Goal: Task Accomplishment & Management: Manage account settings

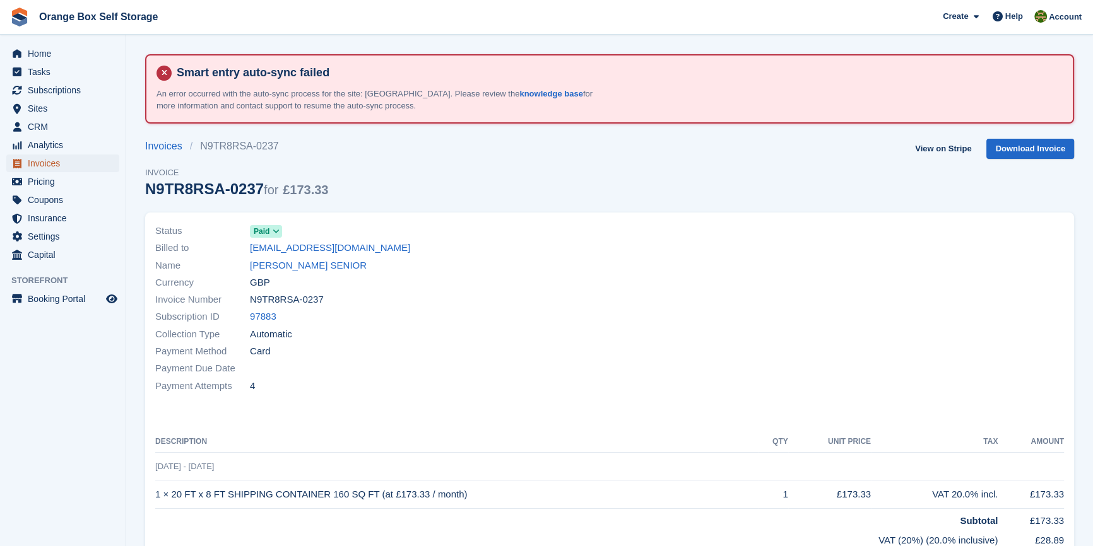
click at [52, 167] on span "Invoices" at bounding box center [66, 164] width 76 height 18
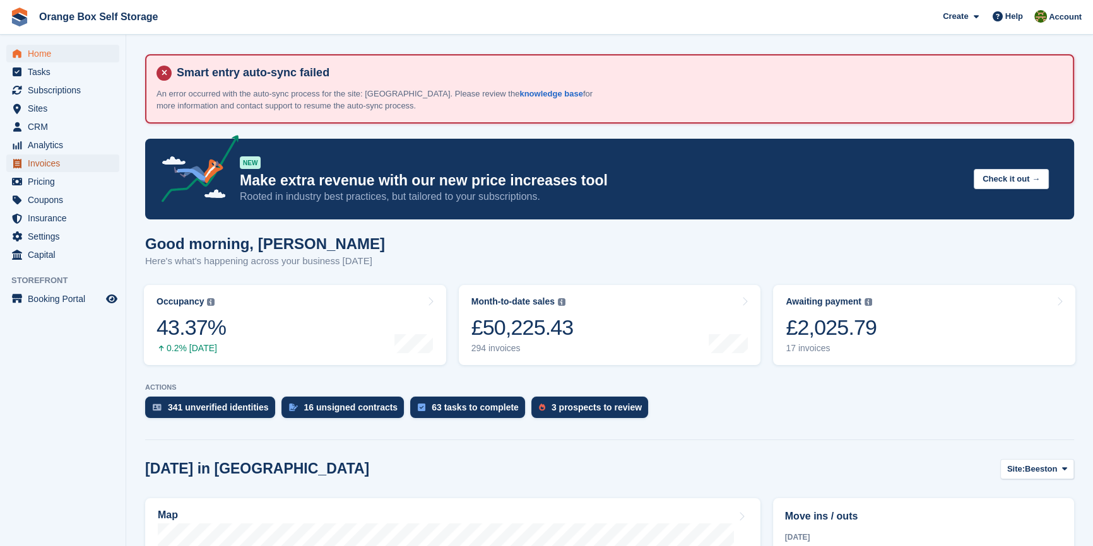
click at [45, 165] on span "Invoices" at bounding box center [66, 164] width 76 height 18
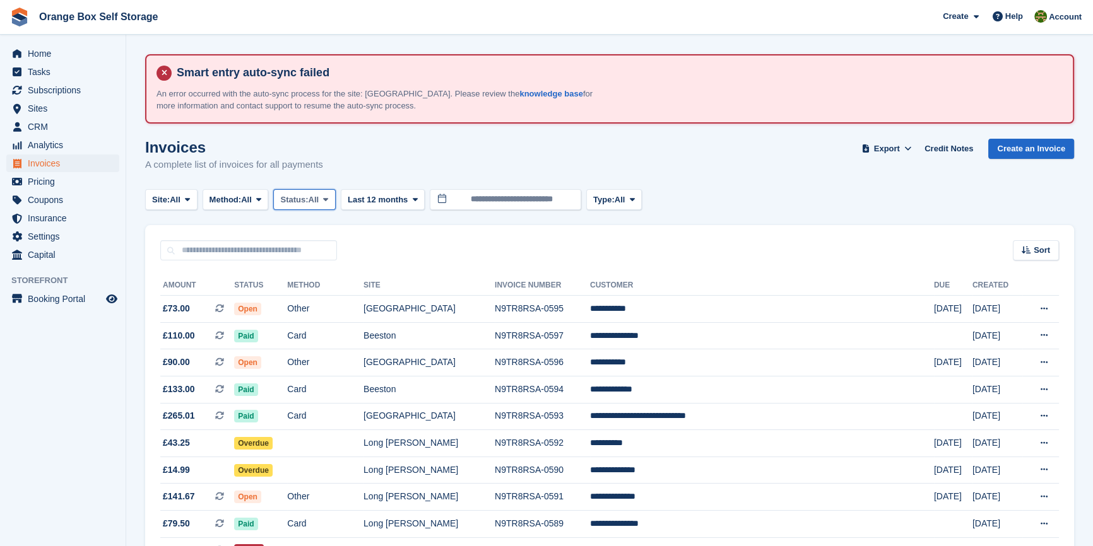
click at [318, 198] on span "All" at bounding box center [314, 200] width 11 height 13
click at [315, 297] on link "Open" at bounding box center [334, 297] width 110 height 23
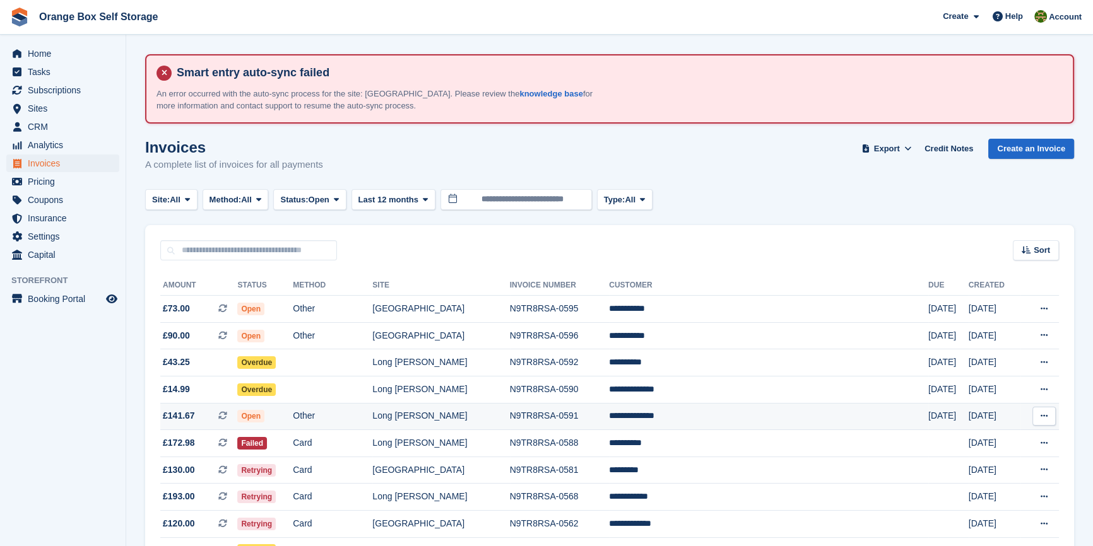
click at [372, 419] on td "Other" at bounding box center [333, 416] width 80 height 27
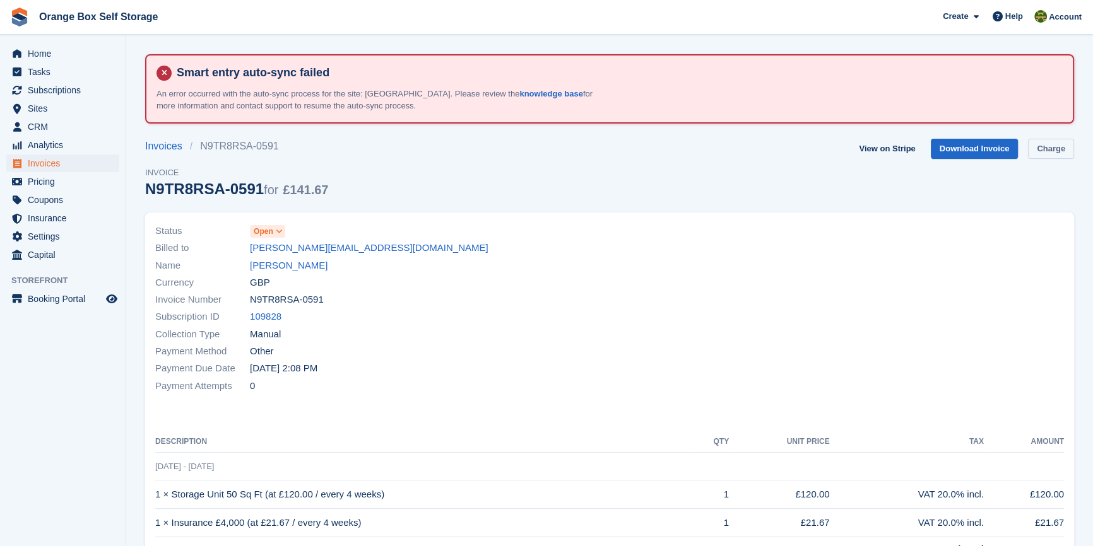
click at [1042, 151] on link "Charge" at bounding box center [1051, 149] width 46 height 21
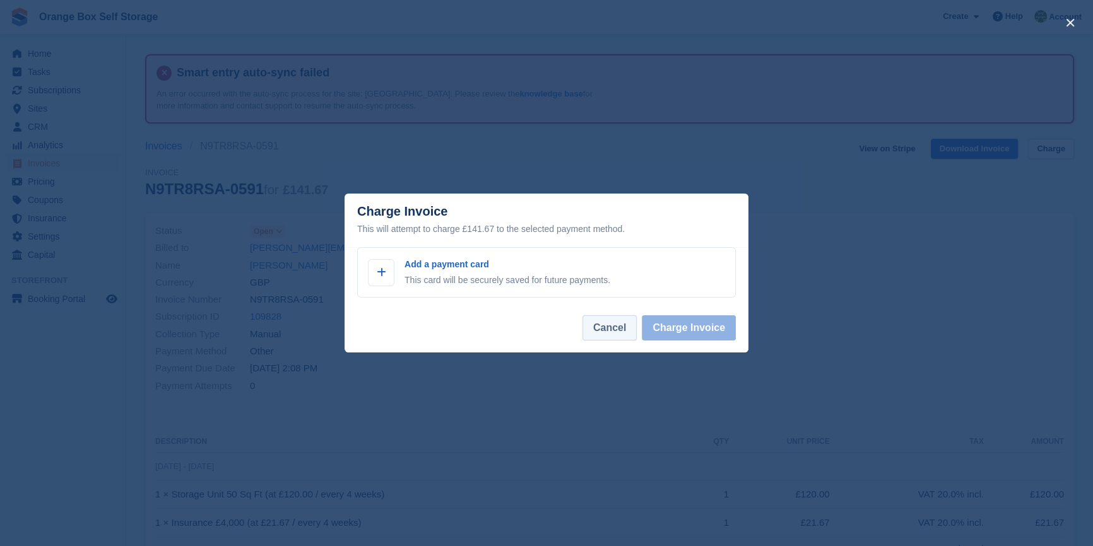
click at [613, 321] on button "Cancel" at bounding box center [609, 328] width 54 height 25
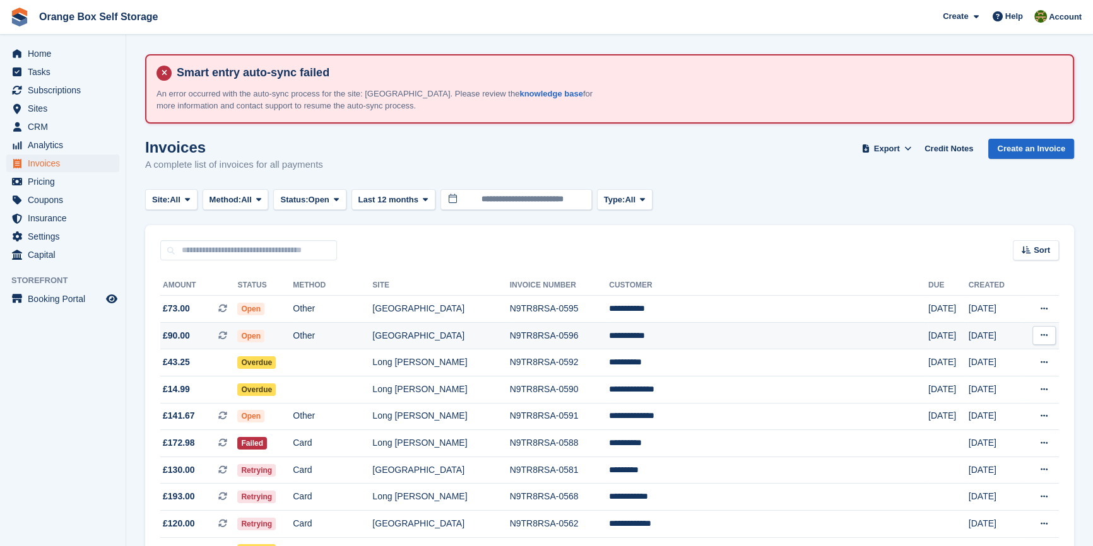
click at [371, 331] on td "Other" at bounding box center [333, 335] width 80 height 27
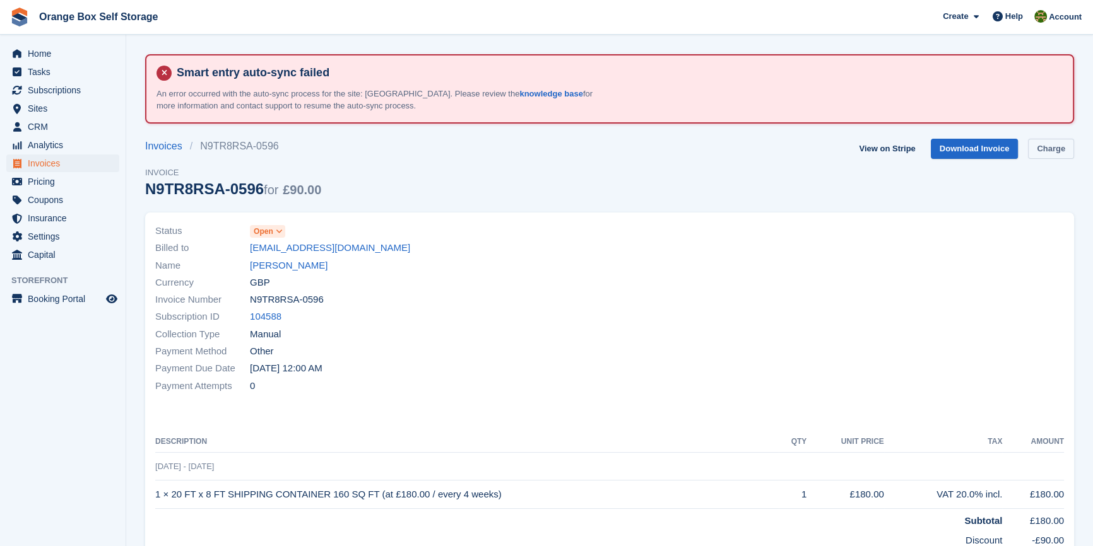
click at [1054, 151] on link "Charge" at bounding box center [1051, 149] width 46 height 21
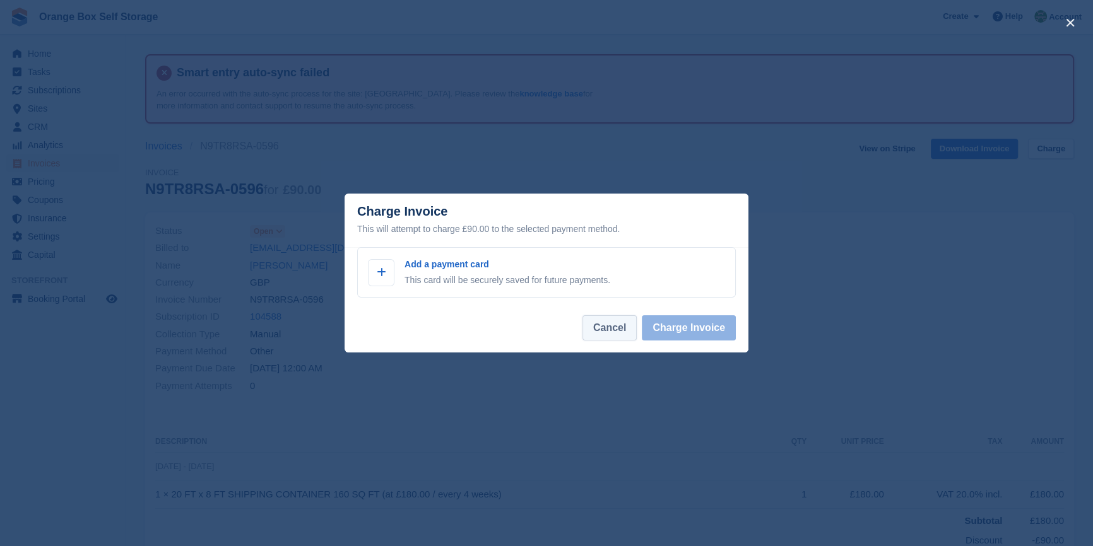
click at [601, 336] on button "Cancel" at bounding box center [609, 328] width 54 height 25
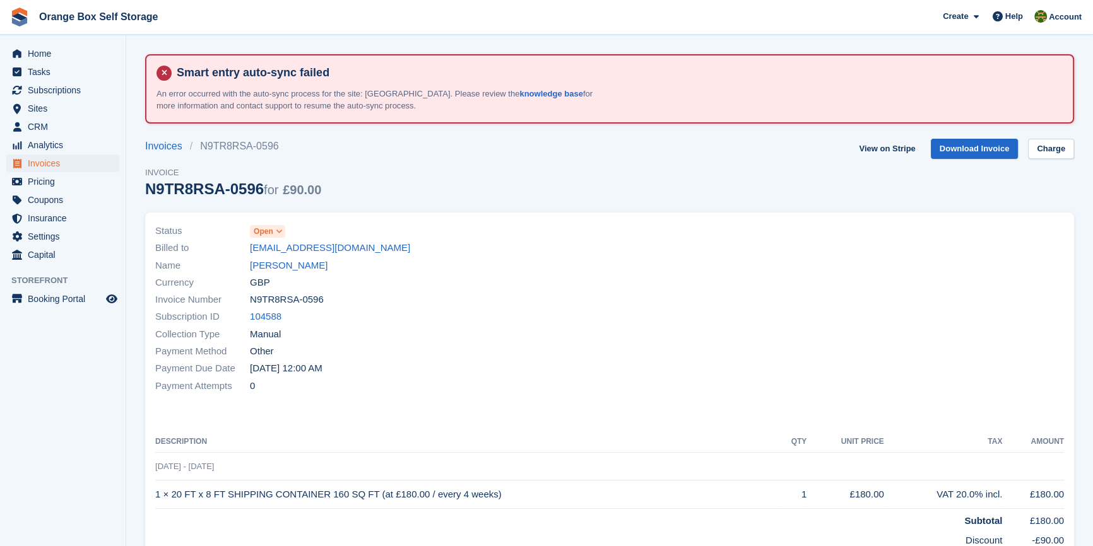
click at [598, 334] on div "Collection Type Manual" at bounding box center [378, 334] width 447 height 17
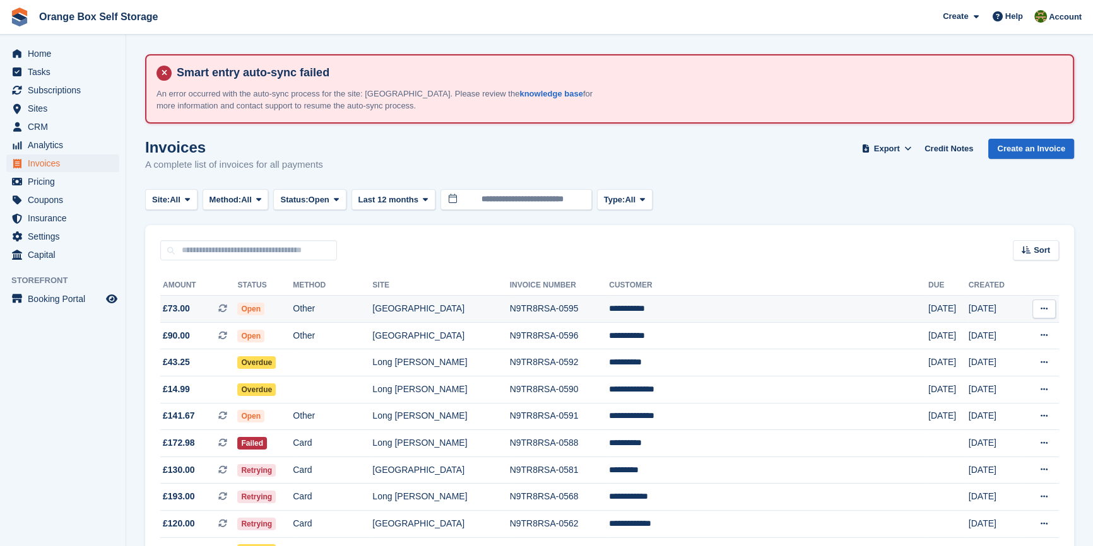
click at [585, 304] on td "N9TR8RSA-0595" at bounding box center [560, 309] width 100 height 27
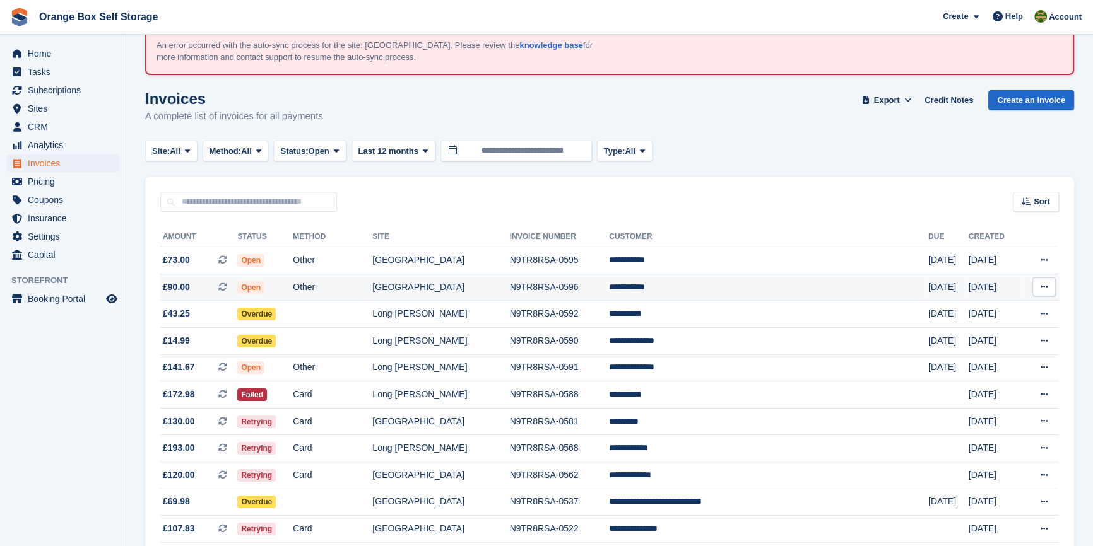
scroll to position [114, 0]
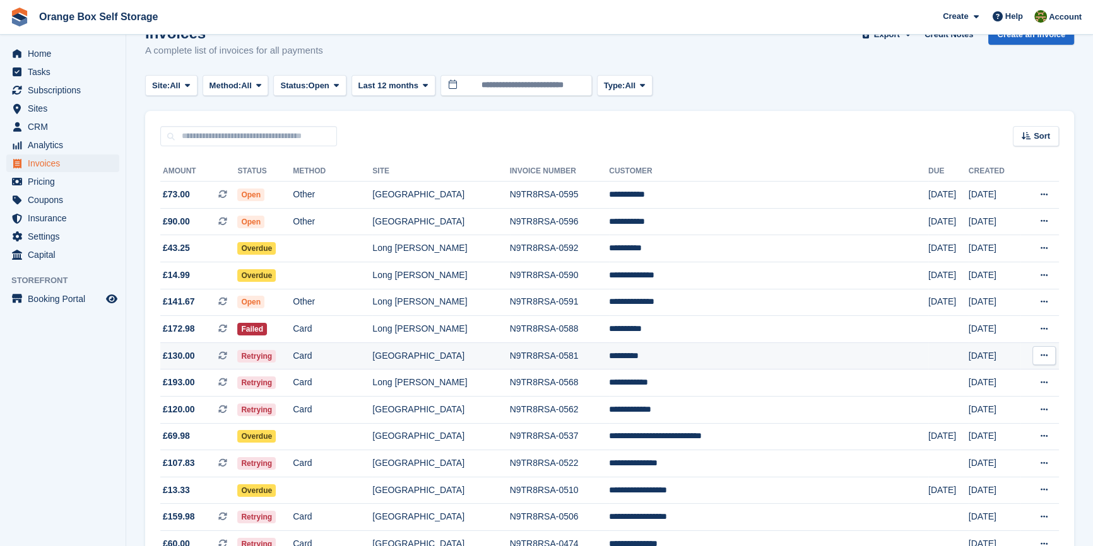
click at [509, 357] on td "[GEOGRAPHIC_DATA]" at bounding box center [440, 356] width 137 height 27
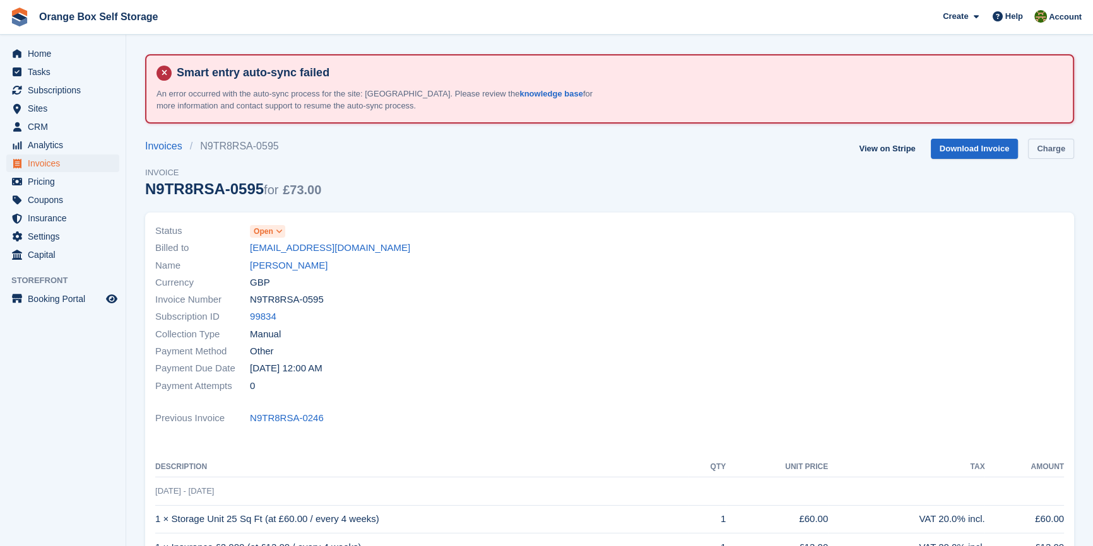
click at [1044, 150] on link "Charge" at bounding box center [1051, 149] width 46 height 21
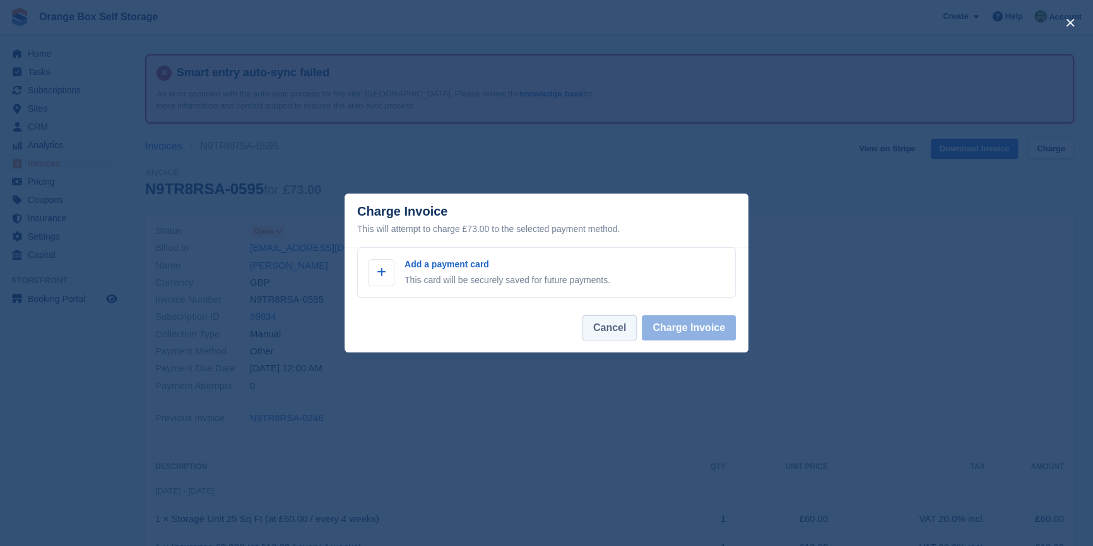
click at [627, 328] on button "Cancel" at bounding box center [609, 328] width 54 height 25
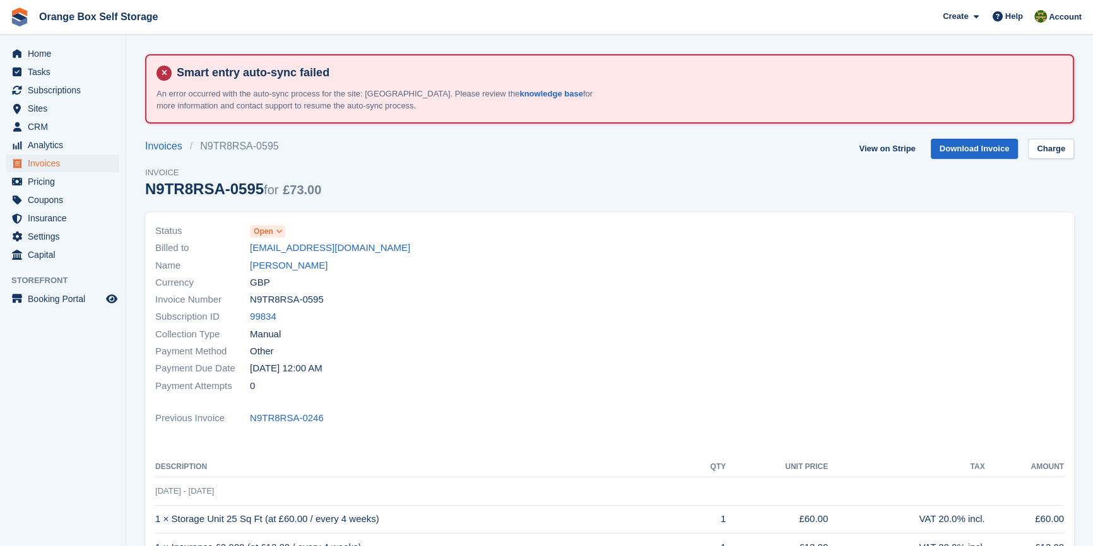
click at [603, 329] on div "Status Open Billed to ashtonracing@bigpond.com Name Mandy Smith Currency GBP In…" at bounding box center [379, 308] width 462 height 187
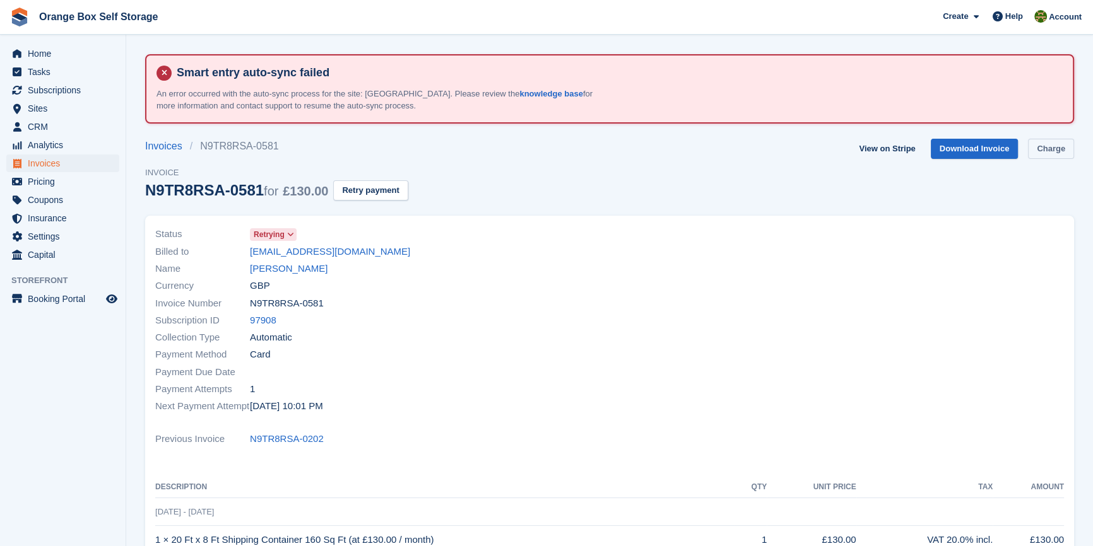
click at [1056, 145] on link "Charge" at bounding box center [1051, 149] width 46 height 21
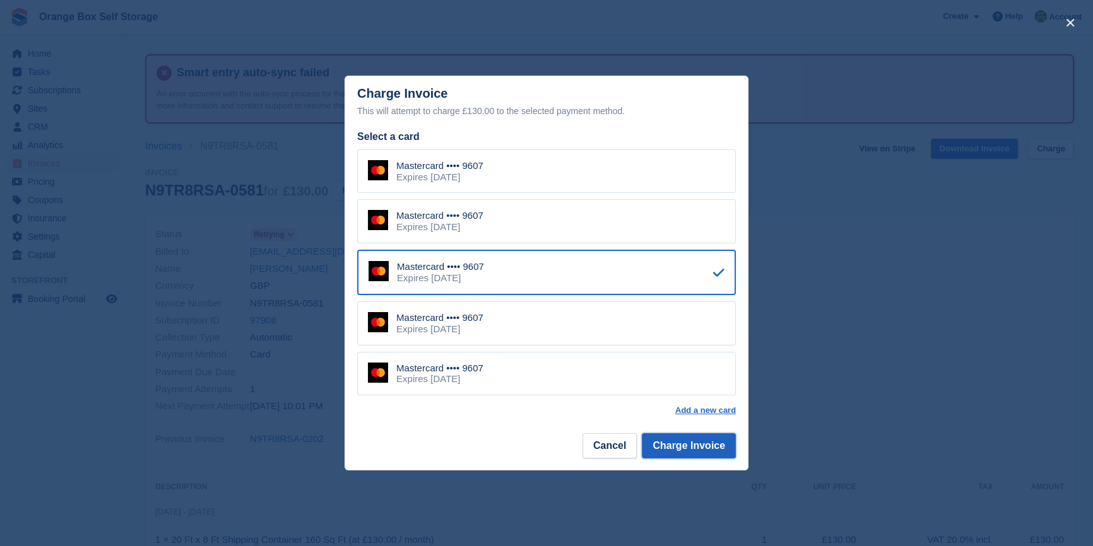
click at [694, 446] on button "Charge Invoice" at bounding box center [689, 446] width 94 height 25
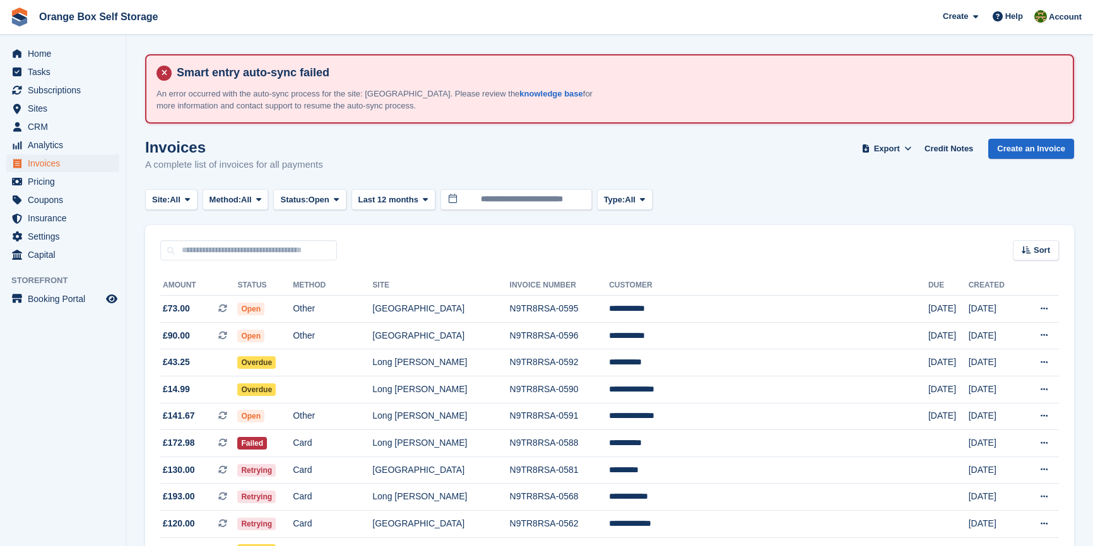
scroll to position [114, 0]
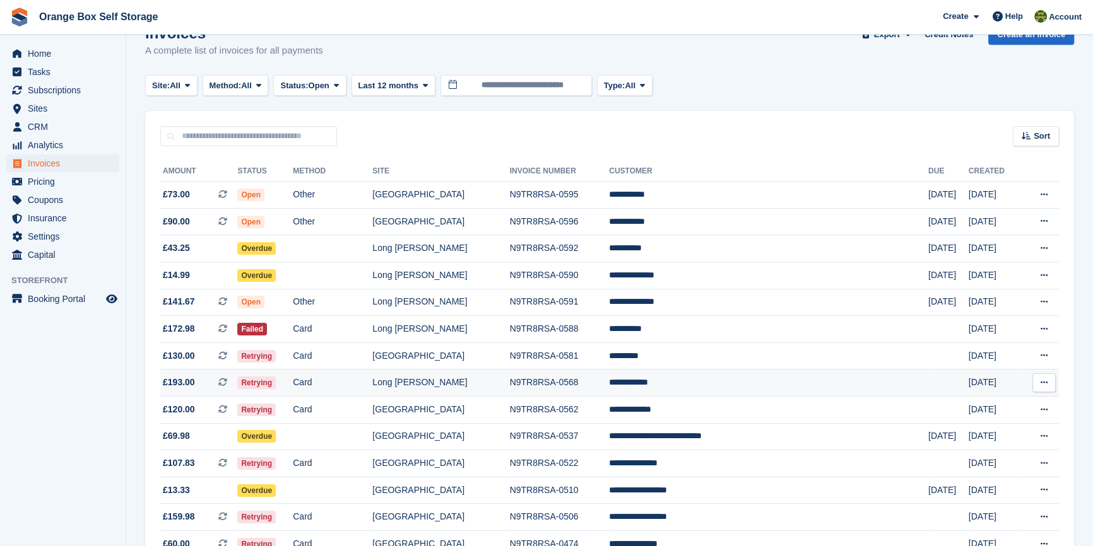
click at [610, 387] on td "N9TR8RSA-0568" at bounding box center [560, 383] width 100 height 27
click at [509, 407] on td "[GEOGRAPHIC_DATA]" at bounding box center [440, 409] width 137 height 27
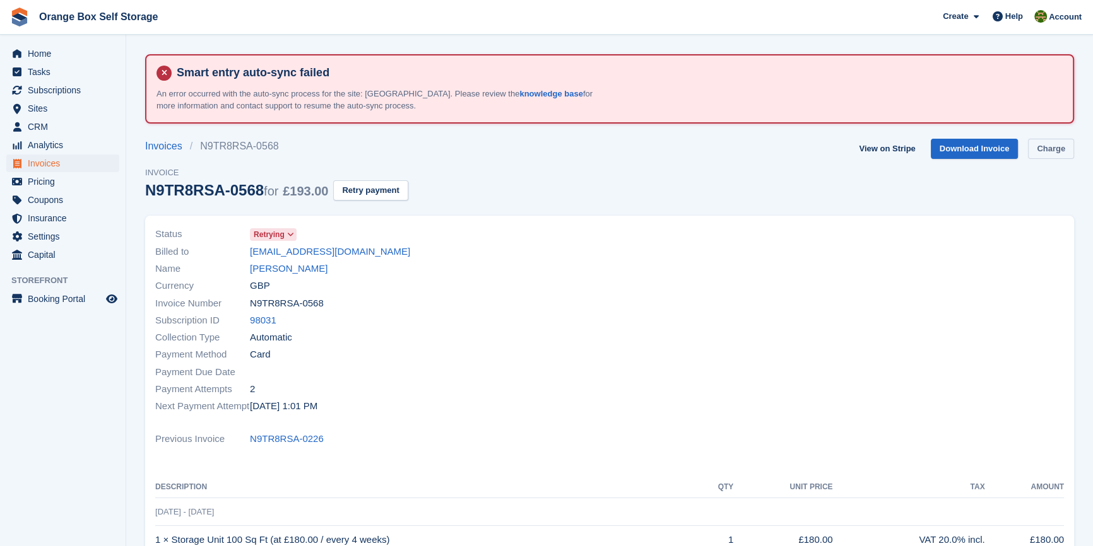
click at [1036, 151] on link "Charge" at bounding box center [1051, 149] width 46 height 21
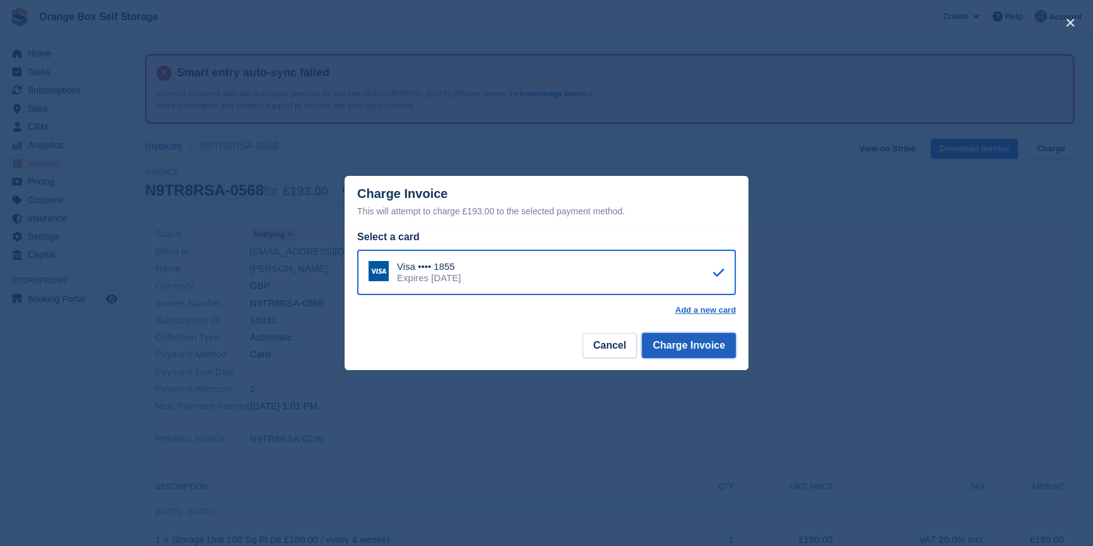
click at [698, 355] on button "Charge Invoice" at bounding box center [689, 345] width 94 height 25
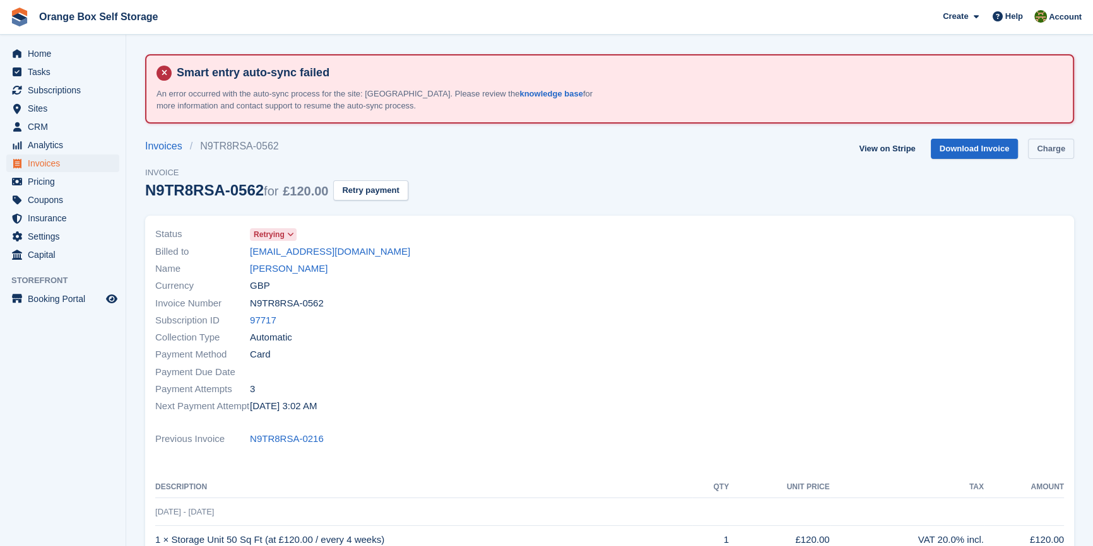
click at [1048, 156] on link "Charge" at bounding box center [1051, 149] width 46 height 21
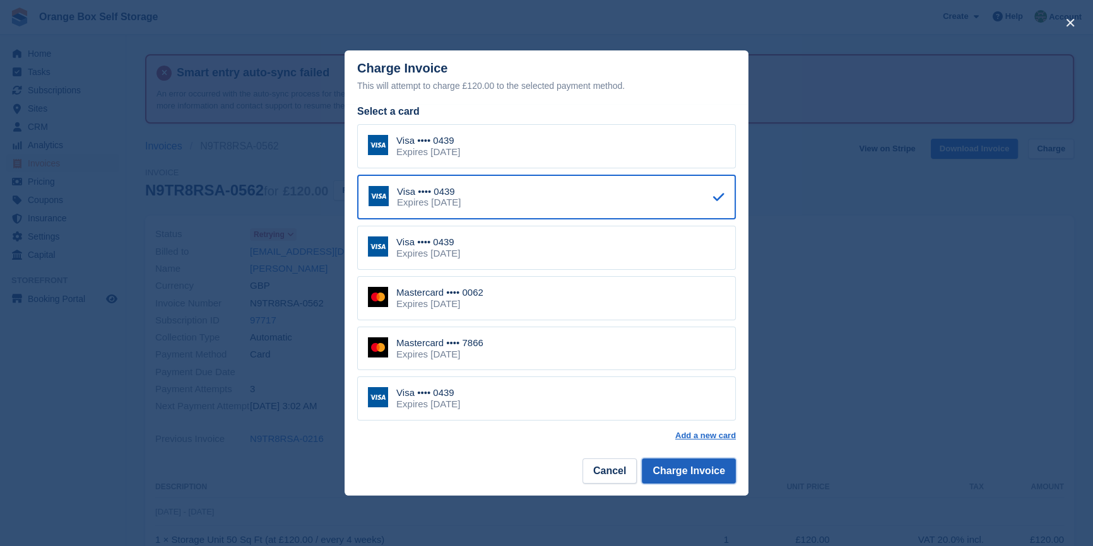
click at [686, 470] on button "Charge Invoice" at bounding box center [689, 471] width 94 height 25
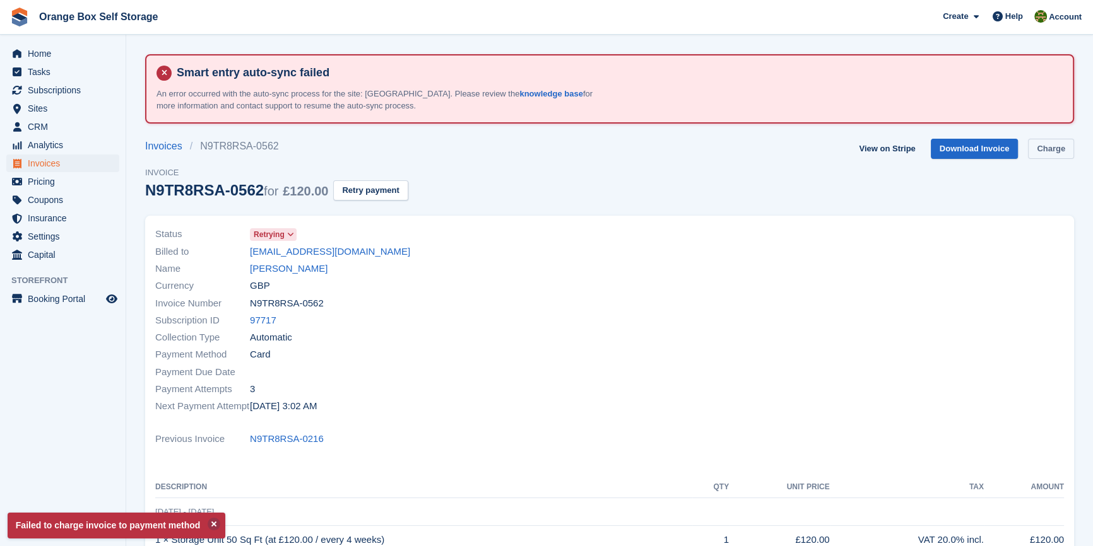
click at [1042, 155] on link "Charge" at bounding box center [1051, 149] width 46 height 21
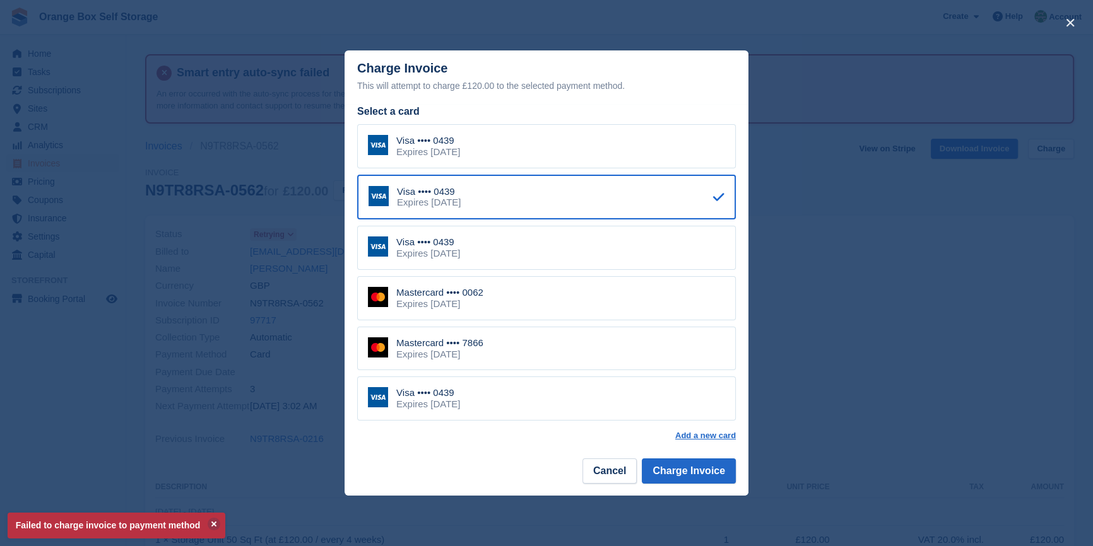
click at [555, 290] on div "Mastercard •••• 0062 Expires [DATE]" at bounding box center [546, 298] width 379 height 44
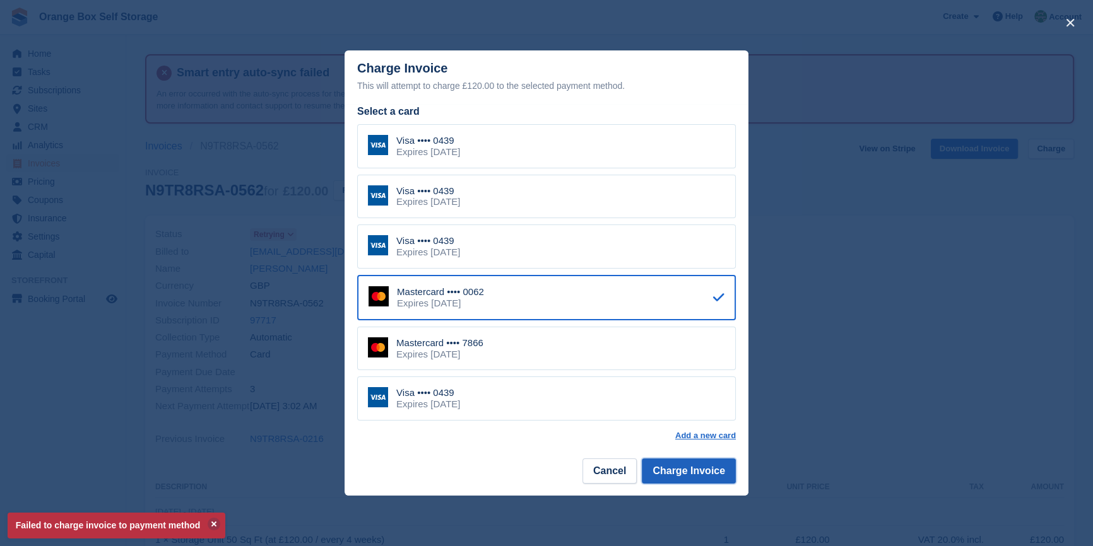
click at [680, 471] on button "Charge Invoice" at bounding box center [689, 471] width 94 height 25
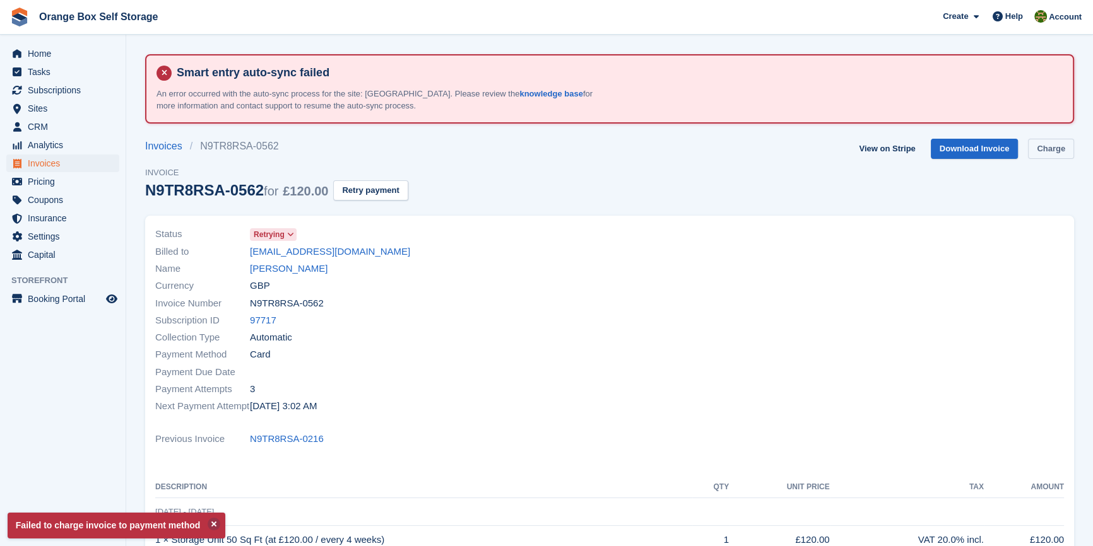
click at [1046, 154] on link "Charge" at bounding box center [1051, 149] width 46 height 21
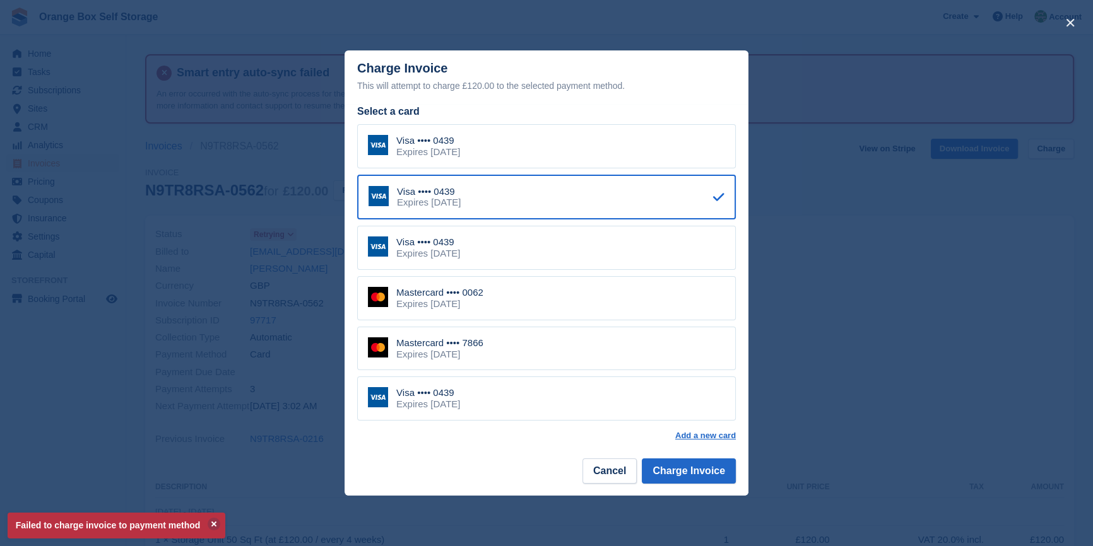
click at [517, 359] on div "Mastercard •••• 7866 Expires [DATE]" at bounding box center [546, 349] width 379 height 44
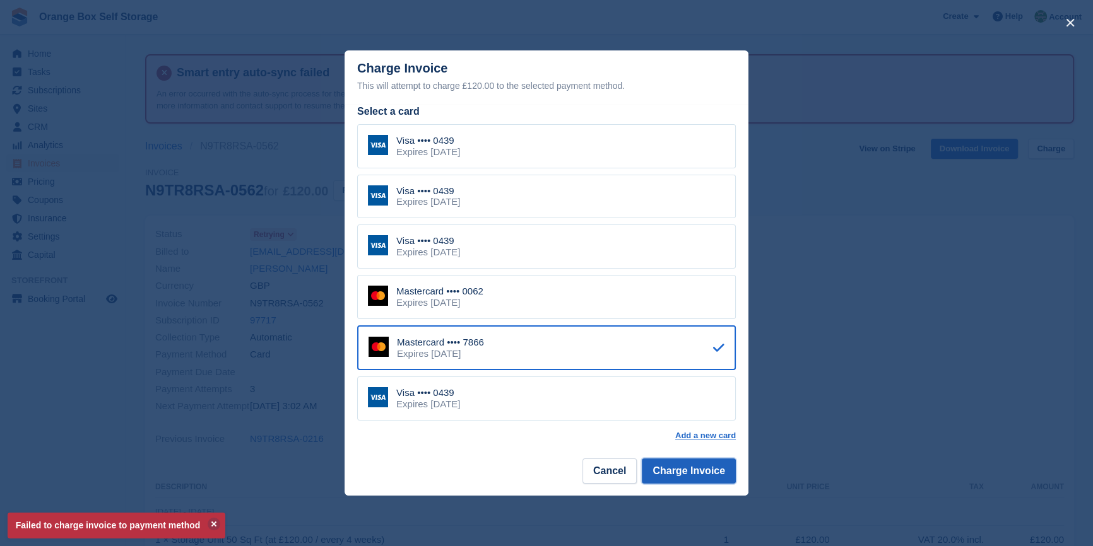
click at [671, 468] on button "Charge Invoice" at bounding box center [689, 471] width 94 height 25
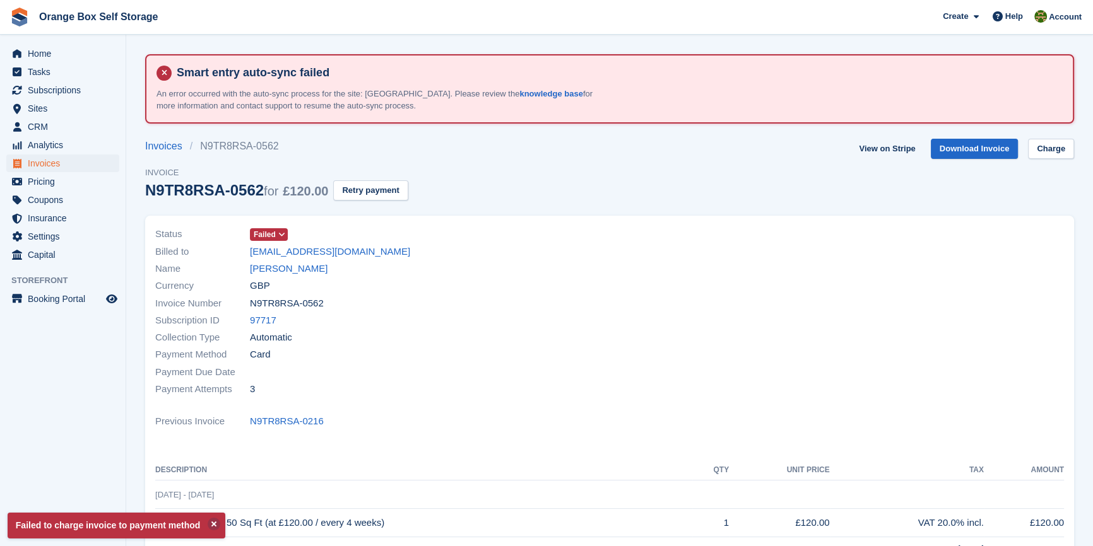
click at [662, 438] on div "Status Failed Billed to [EMAIL_ADDRESS][DOMAIN_NAME] Name [PERSON_NAME] Currenc…" at bounding box center [609, 419] width 929 height 406
click at [1053, 139] on link "Charge" at bounding box center [1051, 149] width 46 height 21
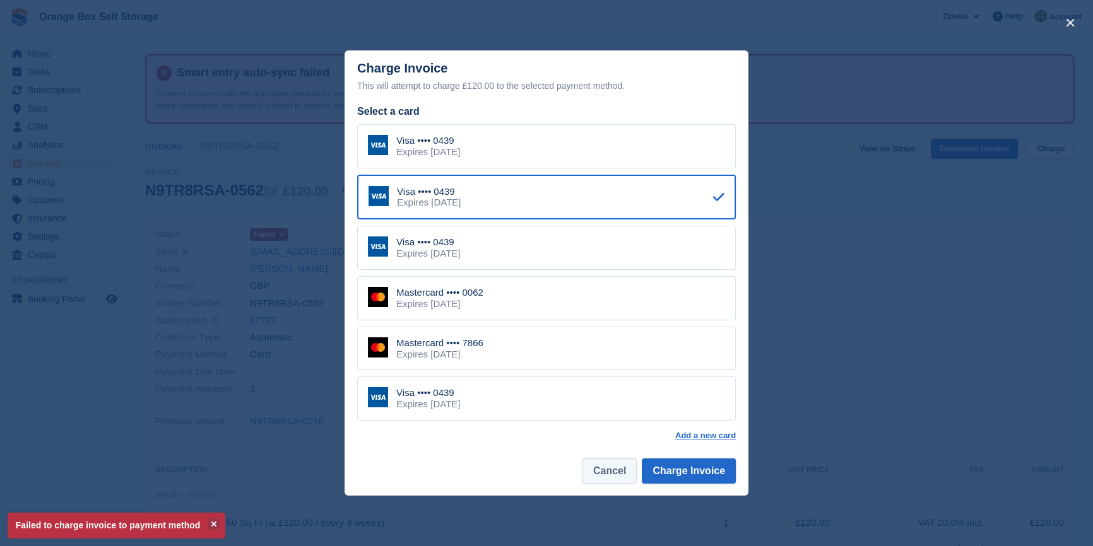
click at [613, 473] on button "Cancel" at bounding box center [609, 471] width 54 height 25
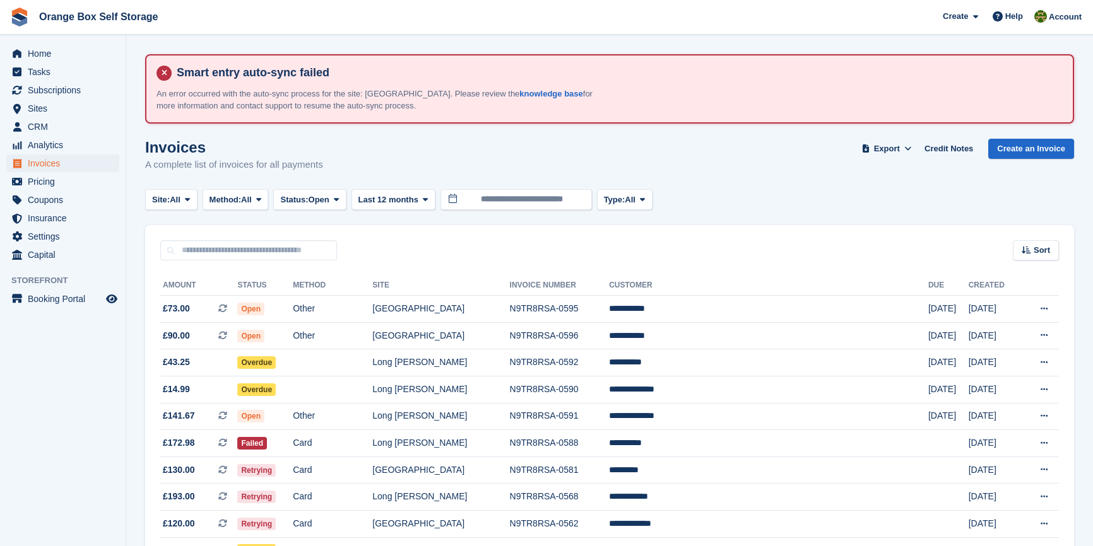
scroll to position [114, 0]
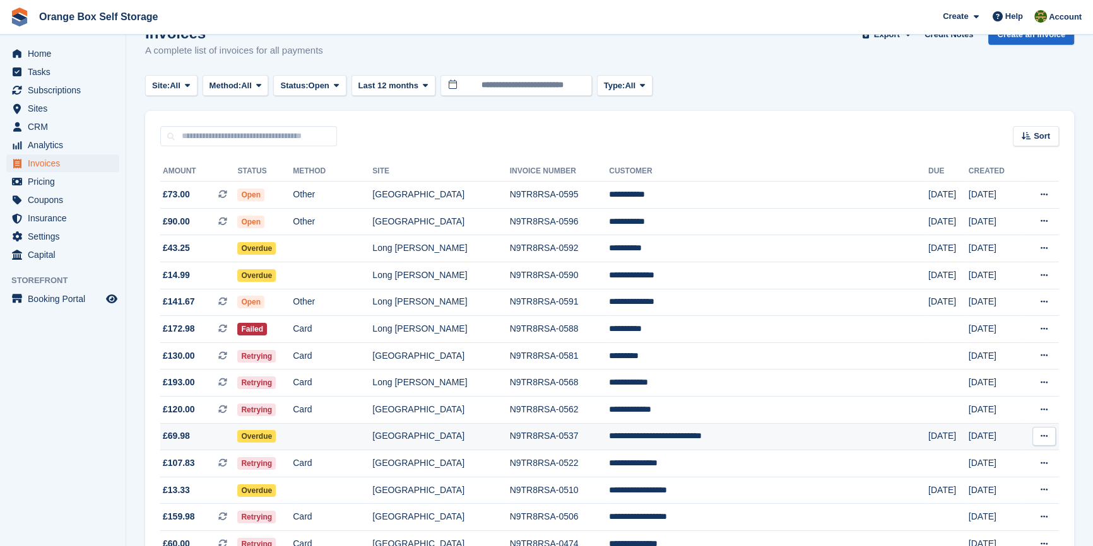
click at [550, 442] on td "N9TR8RSA-0537" at bounding box center [560, 436] width 100 height 27
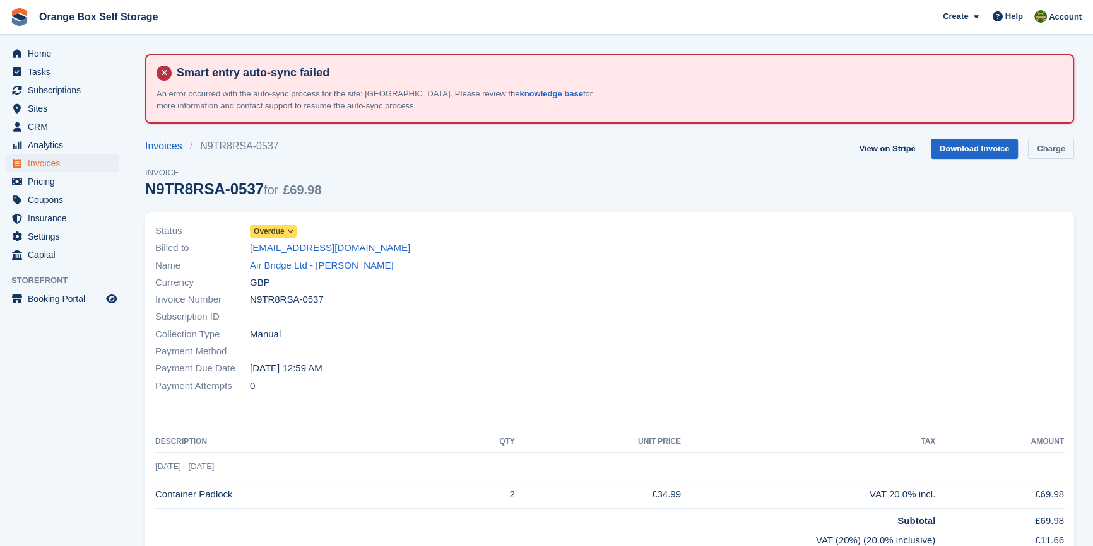
click at [1033, 152] on link "Charge" at bounding box center [1051, 149] width 46 height 21
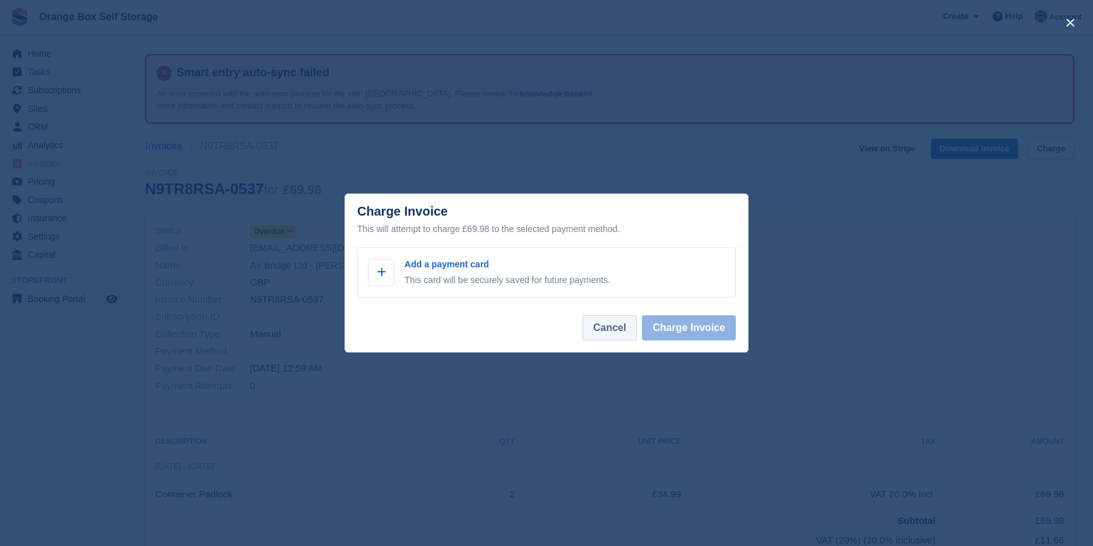
click at [605, 329] on button "Cancel" at bounding box center [609, 328] width 54 height 25
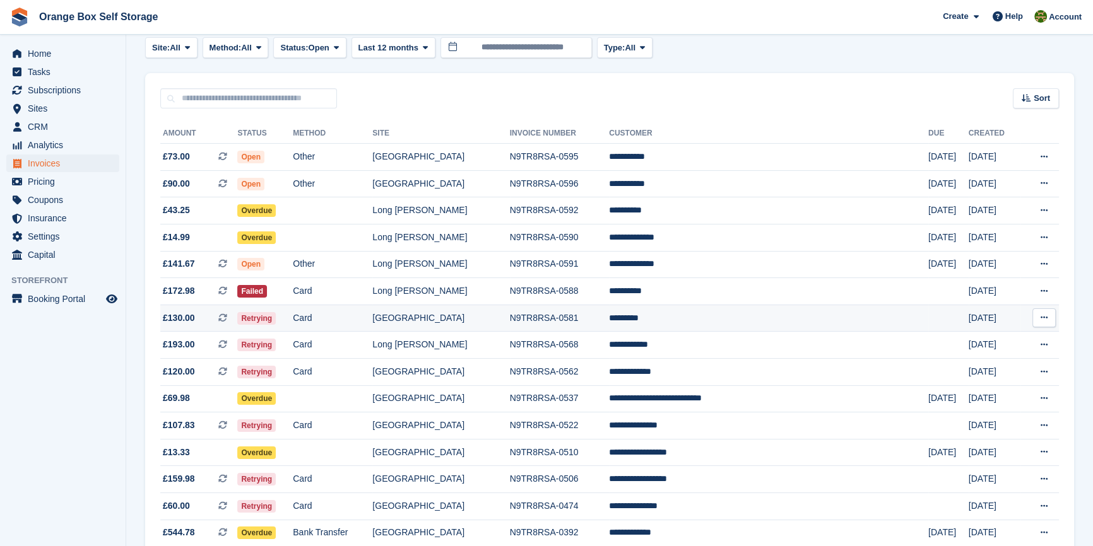
scroll to position [172, 0]
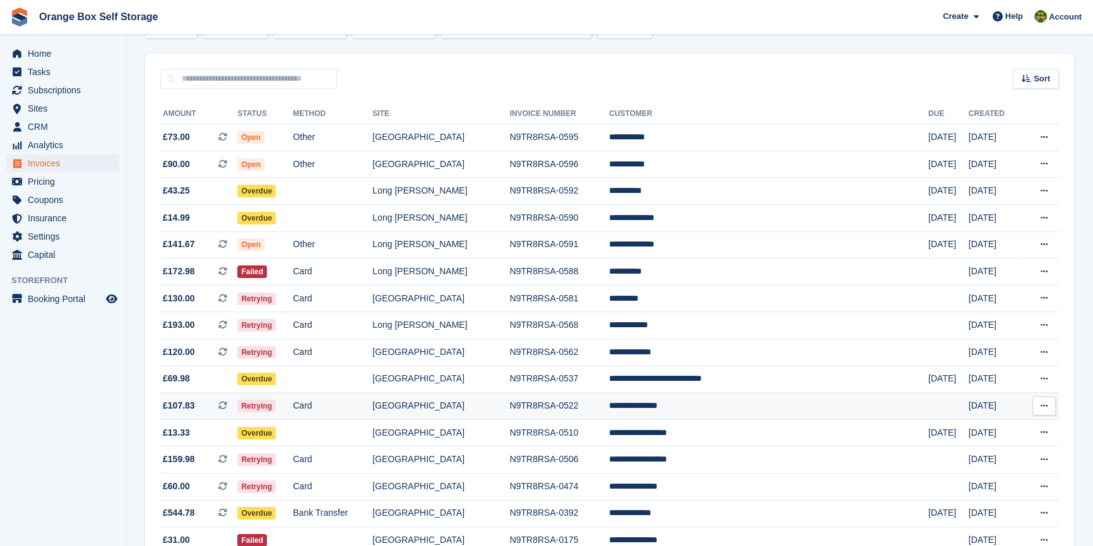
click at [588, 413] on td "N9TR8RSA-0522" at bounding box center [560, 406] width 100 height 27
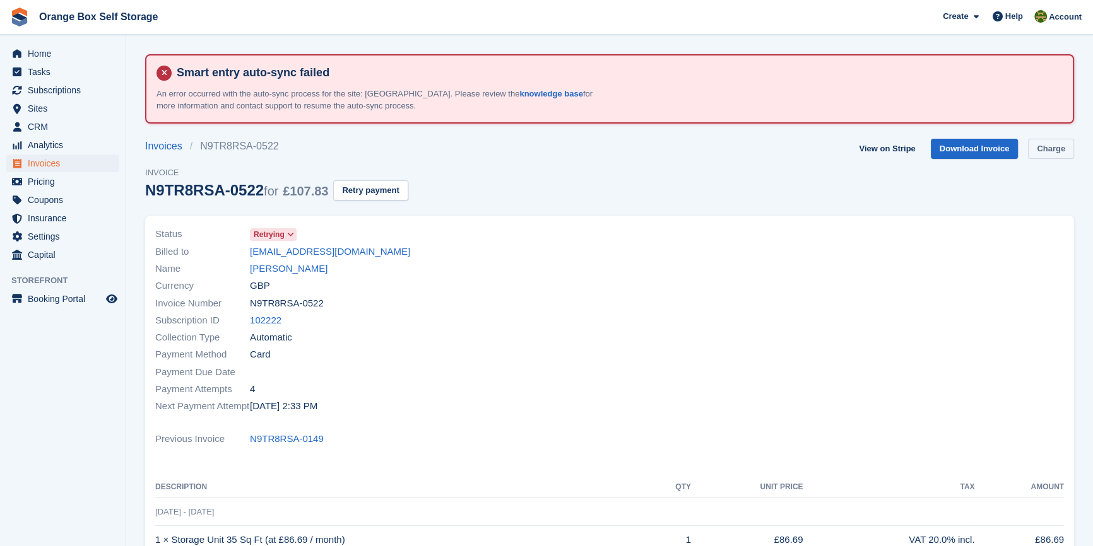
click at [1069, 157] on link "Charge" at bounding box center [1051, 149] width 46 height 21
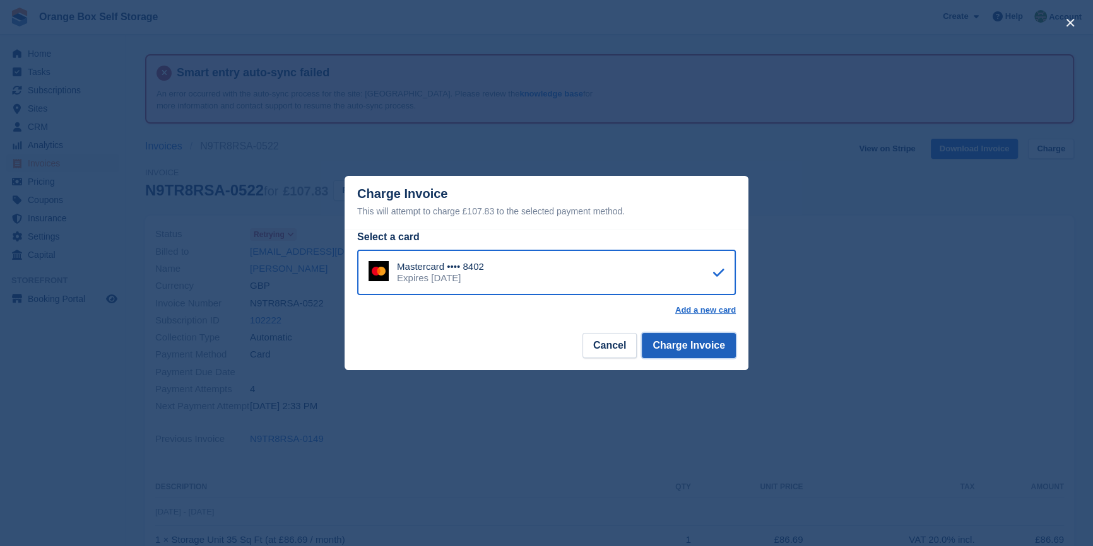
click at [671, 343] on button "Charge Invoice" at bounding box center [689, 345] width 94 height 25
